Goal: Task Accomplishment & Management: Manage account settings

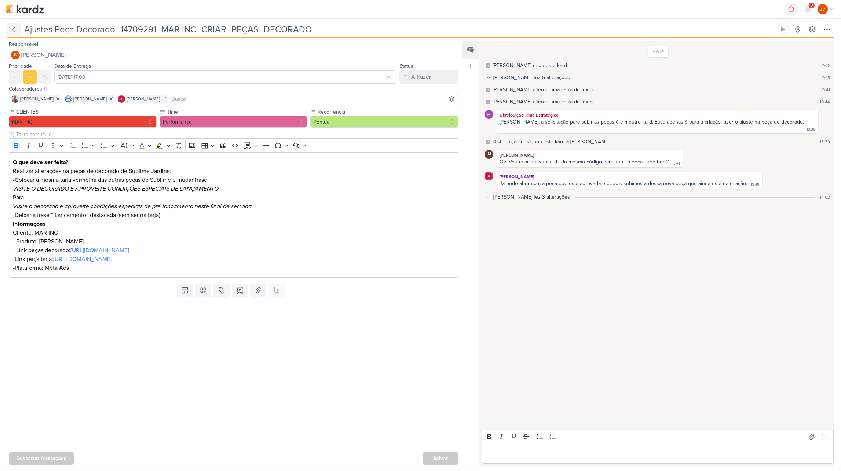
click at [12, 30] on icon at bounding box center [13, 29] width 7 height 7
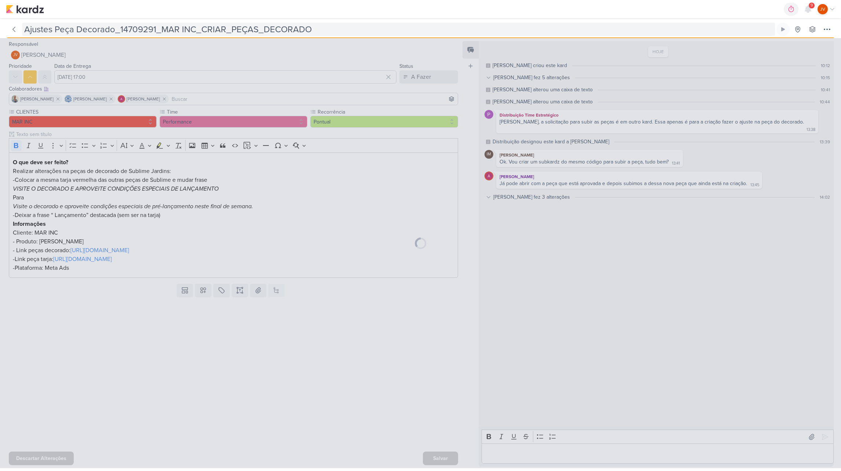
type input "14709291_MAR INC_CRIAR_PEÇAS_DECORADO"
type input "3 de outubro de 2025 às 17:00"
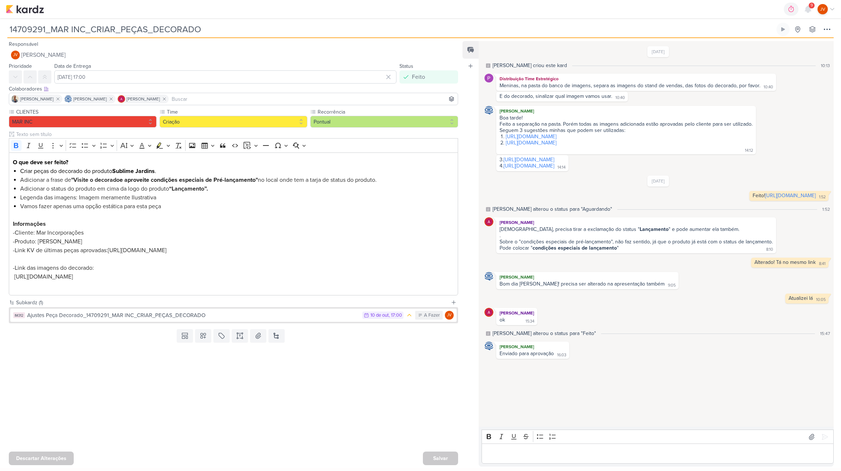
click at [31, 10] on img at bounding box center [25, 9] width 38 height 9
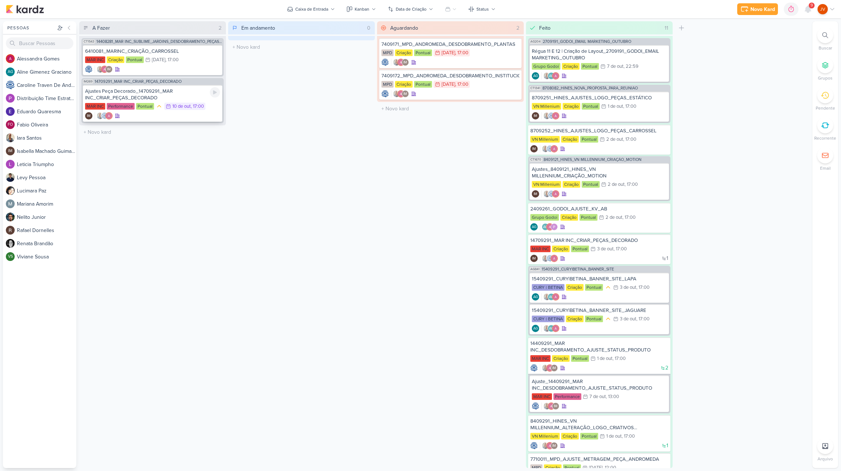
click at [156, 94] on div "Ajustes Peça Decorado_14709291_MAR INC_CRIAR_PEÇAS_DECORADO" at bounding box center [152, 94] width 135 height 13
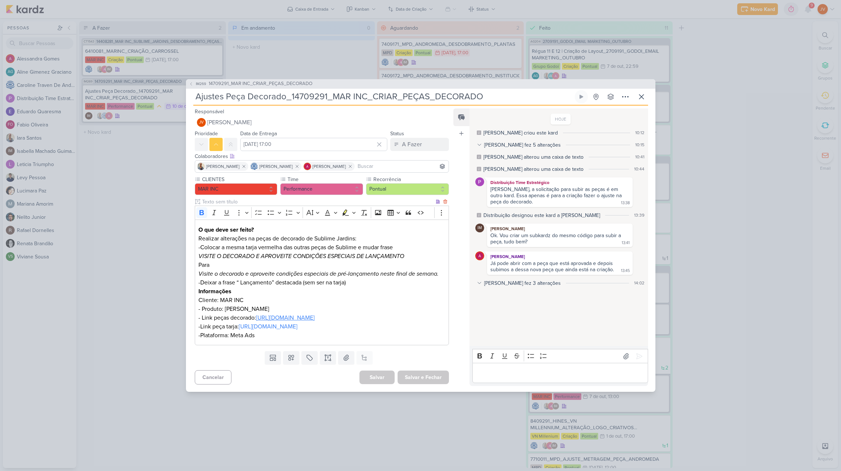
click at [286, 314] on link "[URL][DOMAIN_NAME]" at bounding box center [285, 317] width 59 height 7
click at [297, 314] on link "[URL][DOMAIN_NAME]" at bounding box center [285, 317] width 59 height 7
drag, startPoint x: 404, startPoint y: 248, endPoint x: 179, endPoint y: 244, distance: 224.9
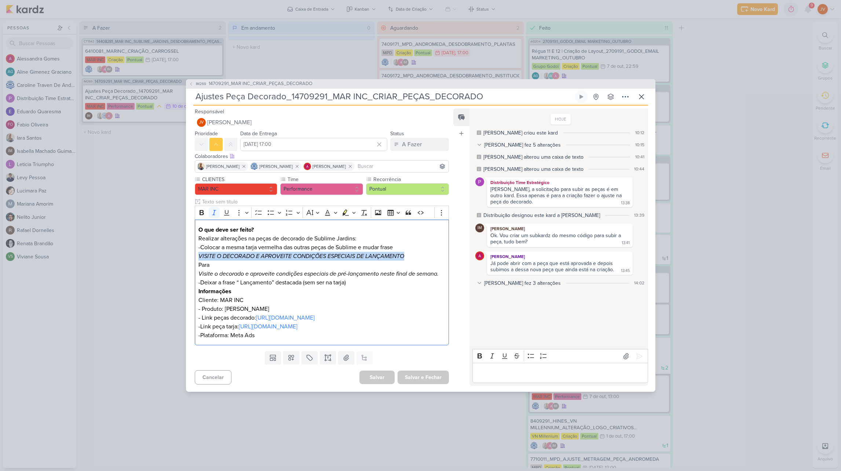
click at [179, 244] on div "IM269 14709291_MAR INC_CRIAR_PEÇAS_DECORADO Ajustes Peça Decorado_14709291_MAR …" at bounding box center [420, 235] width 841 height 471
copy icon "VISITE O DECORADO E APROVEITE CONDIÇÕES ESPECIAIS DE LANÇAMENTO"
drag, startPoint x: 439, startPoint y: 265, endPoint x: 341, endPoint y: 265, distance: 97.6
click at [341, 270] on icon "Visite o decorado e aproveite condições especiais de pré-lançamento neste final…" at bounding box center [318, 273] width 240 height 7
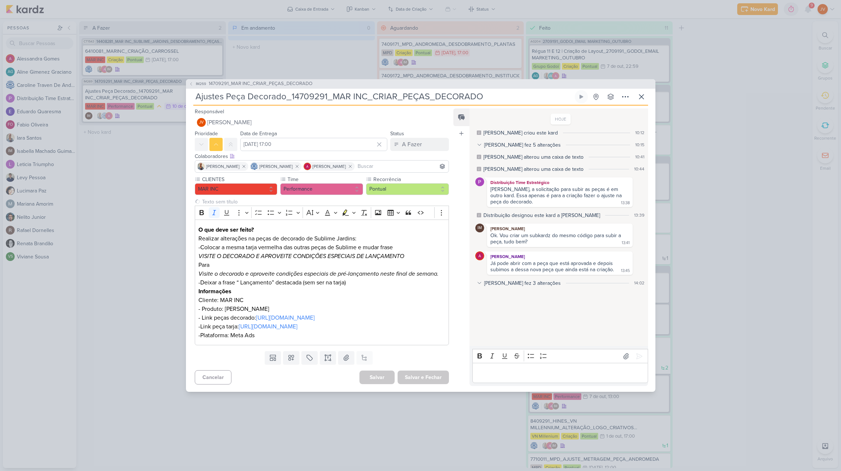
click at [373, 90] on input "Ajustes Peça Decorado_14709291_MAR INC_CRIAR_PEÇAS_DECORADO" at bounding box center [383, 96] width 380 height 13
click at [484, 90] on input "Ajustes Peça Decorado_14709291_MAR INC_CRIAR_PEÇAS_DECORADO" at bounding box center [383, 96] width 380 height 13
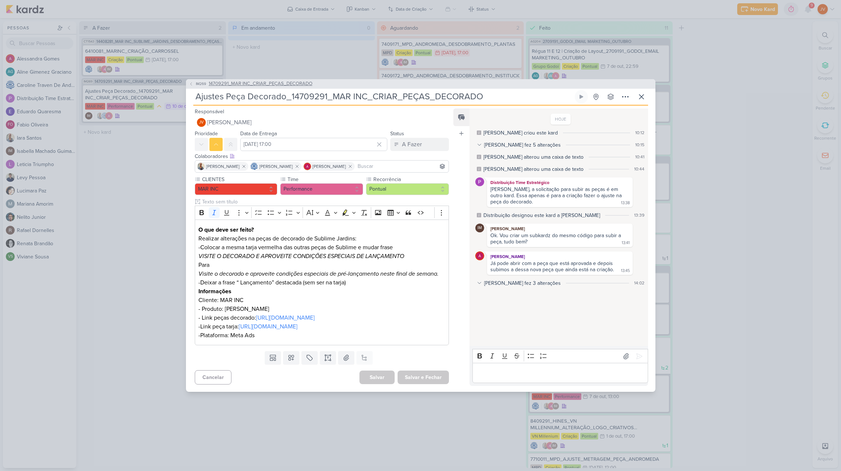
drag, startPoint x: 477, startPoint y: 87, endPoint x: 238, endPoint y: 73, distance: 239.5
click at [235, 79] on div "IM269 14709291_MAR INC_CRIAR_PEÇAS_DECORADO Ajustes Peça Decorado_14709291_MAR …" at bounding box center [420, 235] width 469 height 313
click at [332, 434] on div "IM269 14709291_MAR INC_CRIAR_PEÇAS_DECORADO Ajustes Peça Decorado_14709291_MAR …" at bounding box center [420, 235] width 841 height 471
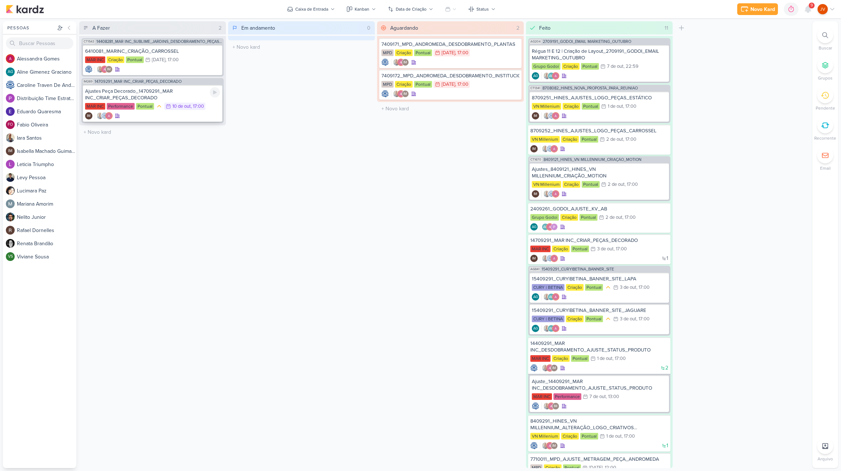
click at [156, 95] on div "Ajustes Peça Decorado_14709291_MAR INC_CRIAR_PEÇAS_DECORADO" at bounding box center [152, 94] width 135 height 13
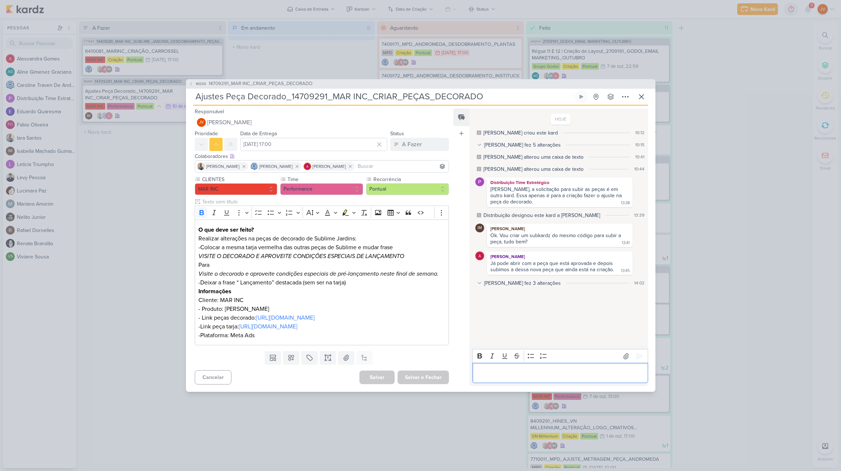
click at [494, 378] on p "Editor editing area: main" at bounding box center [560, 373] width 168 height 9
click at [640, 353] on icon at bounding box center [639, 356] width 7 height 7
click at [411, 140] on div "A Fazer" at bounding box center [412, 144] width 20 height 9
click at [407, 182] on div "Aguardando" at bounding box center [411, 186] width 28 height 8
click at [420, 384] on button "Salvar e Fechar" at bounding box center [423, 378] width 51 height 14
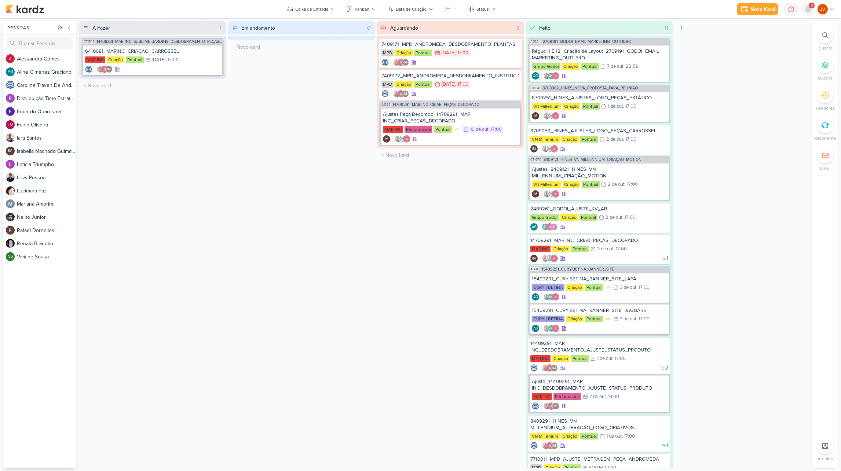
click at [808, 6] on icon at bounding box center [808, 9] width 6 height 7
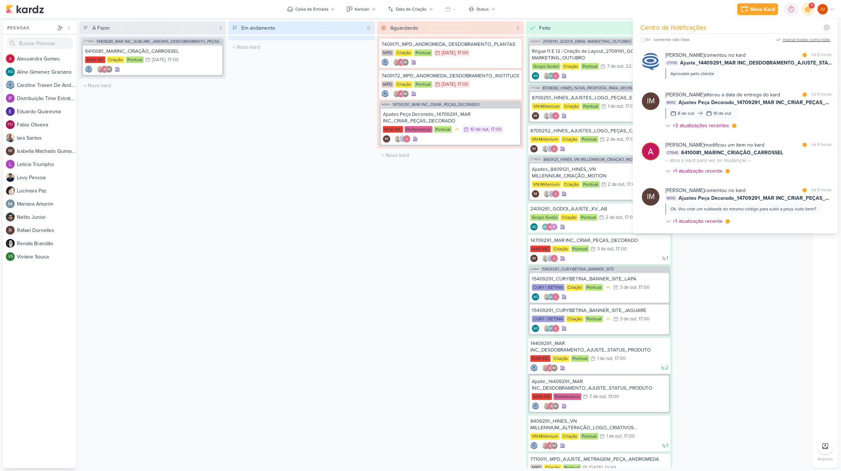
click at [803, 38] on div "marcar todas como lidas" at bounding box center [807, 39] width 48 height 7
click at [430, 324] on div "Aguardando 3 Mover Para Esquerda Mover Para Direita Deletar 7409171_MPD_ANDROME…" at bounding box center [450, 244] width 147 height 447
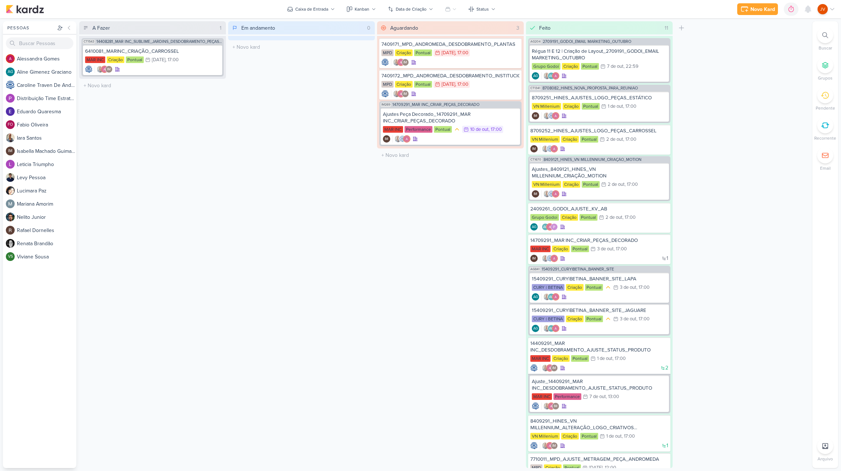
scroll to position [1, 0]
